Goal: Task Accomplishment & Management: Use online tool/utility

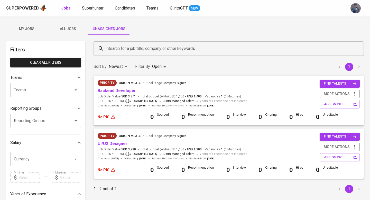
scroll to position [55, 0]
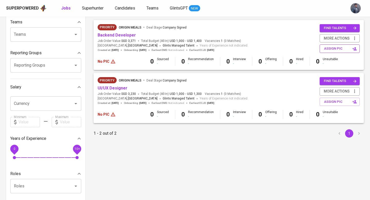
click at [330, 46] on span "assign pic" at bounding box center [340, 49] width 32 height 6
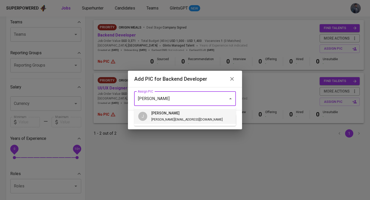
click at [164, 114] on h6 "junice" at bounding box center [186, 113] width 71 height 6
type input "junice"
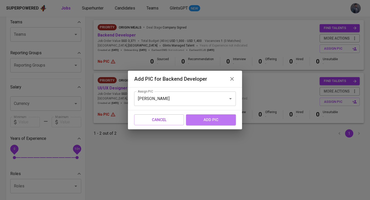
click at [200, 121] on span "add pic" at bounding box center [210, 119] width 38 height 7
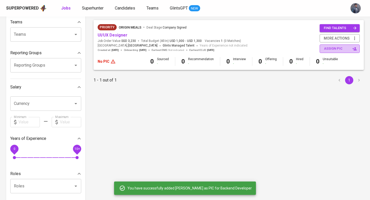
click at [340, 52] on button "assign pic" at bounding box center [339, 48] width 40 height 8
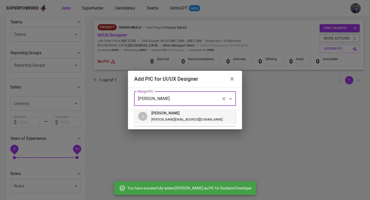
click at [184, 102] on input "junice" at bounding box center [177, 99] width 83 height 10
click at [177, 116] on span "junice junice@glints.com" at bounding box center [187, 116] width 80 height 12
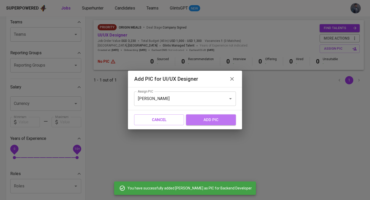
click at [199, 118] on span "add pic" at bounding box center [210, 119] width 38 height 7
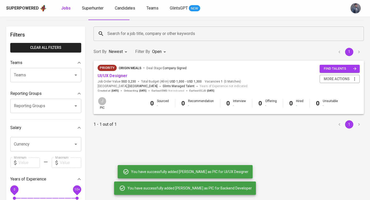
scroll to position [0, 0]
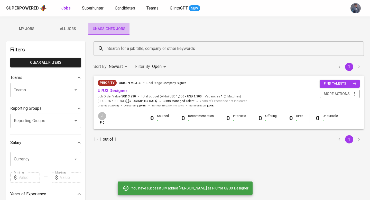
click at [104, 25] on button "Unassigned Jobs" at bounding box center [108, 29] width 41 height 12
